Goal: Task Accomplishment & Management: Use online tool/utility

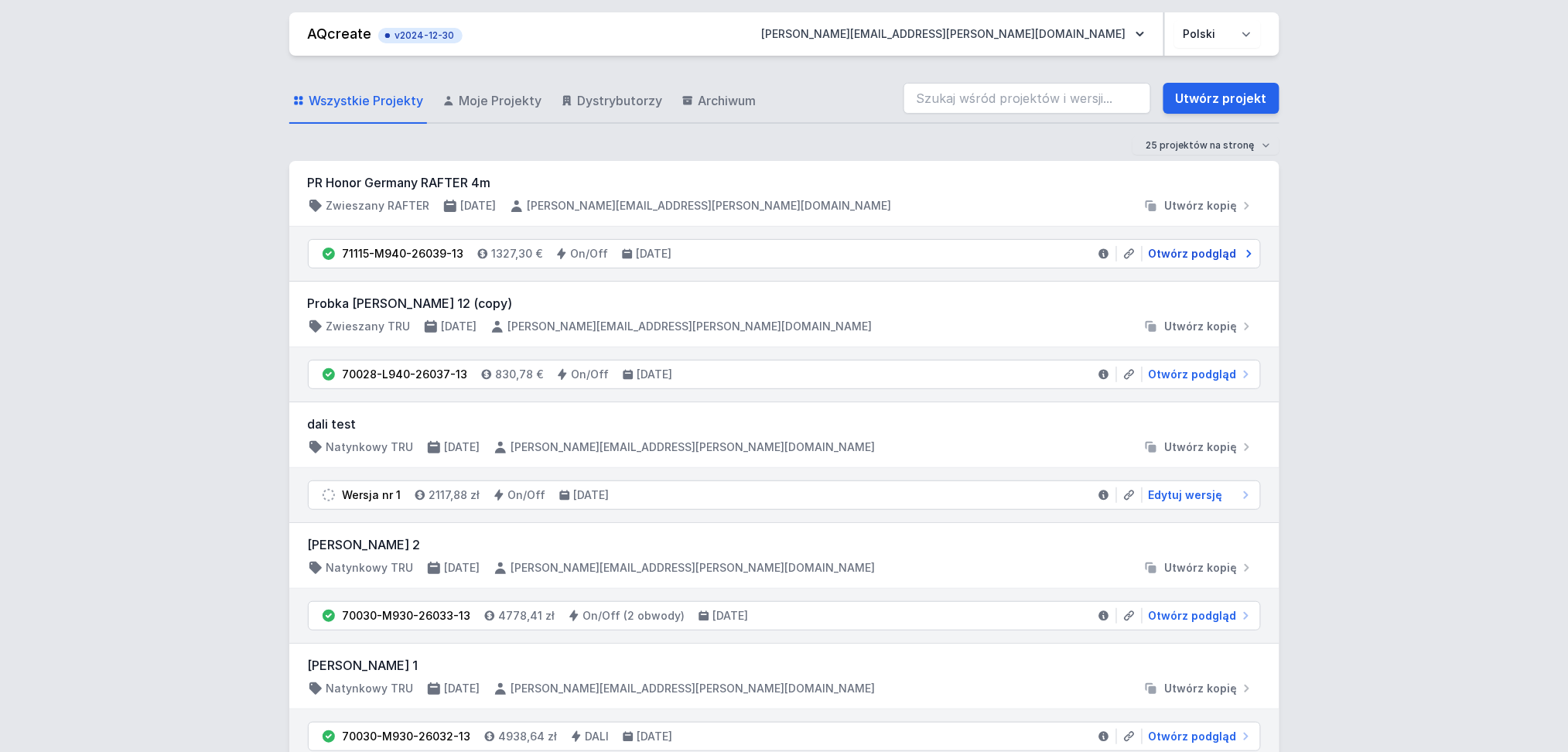
click at [1179, 254] on span "Otwórz podgląd" at bounding box center [1192, 254] width 88 height 16
select select "M"
select select "4000"
click at [1171, 494] on span "Edytuj wersję" at bounding box center [1186, 495] width 74 height 16
select select "M"
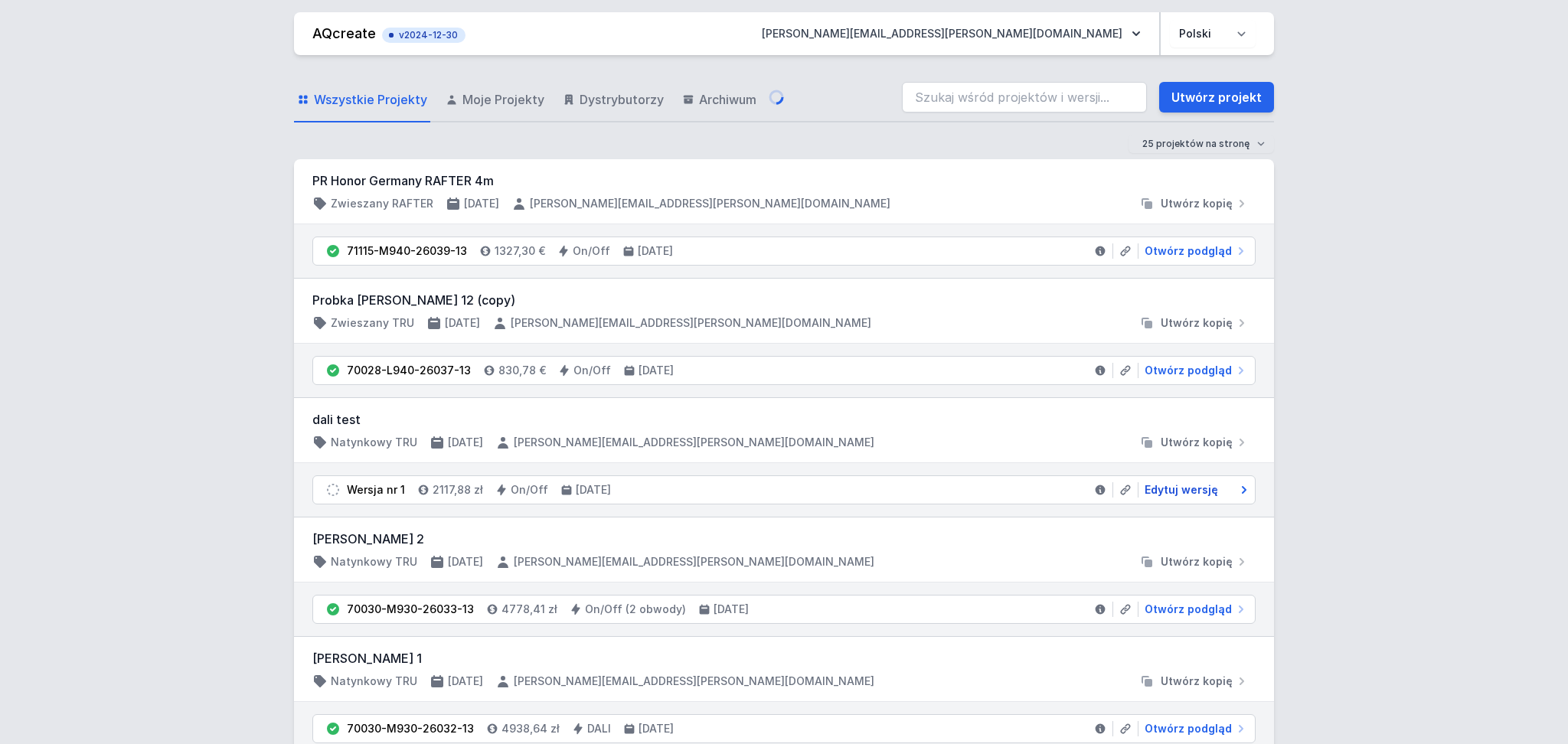
select select "3000"
select select "opal"
